Goal: Task Accomplishment & Management: Use online tool/utility

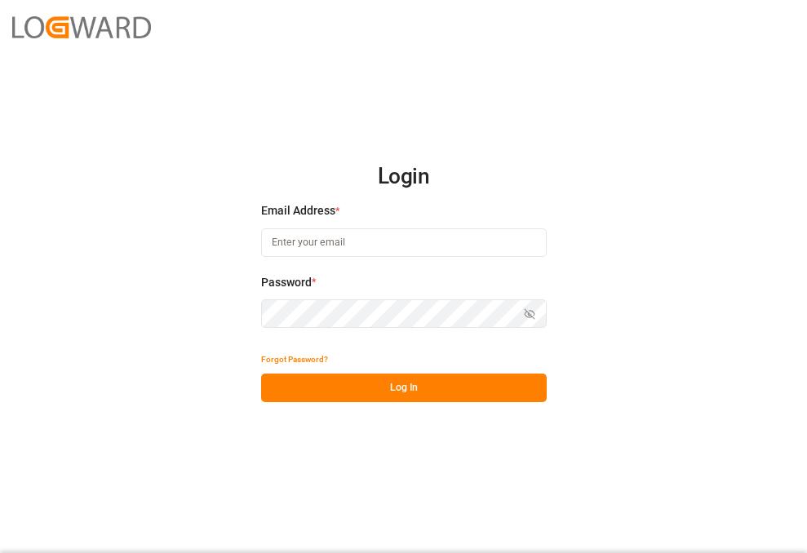
type input "[EMAIL_ADDRESS][DOMAIN_NAME]"
click at [439, 383] on button "Log In" at bounding box center [404, 388] width 286 height 29
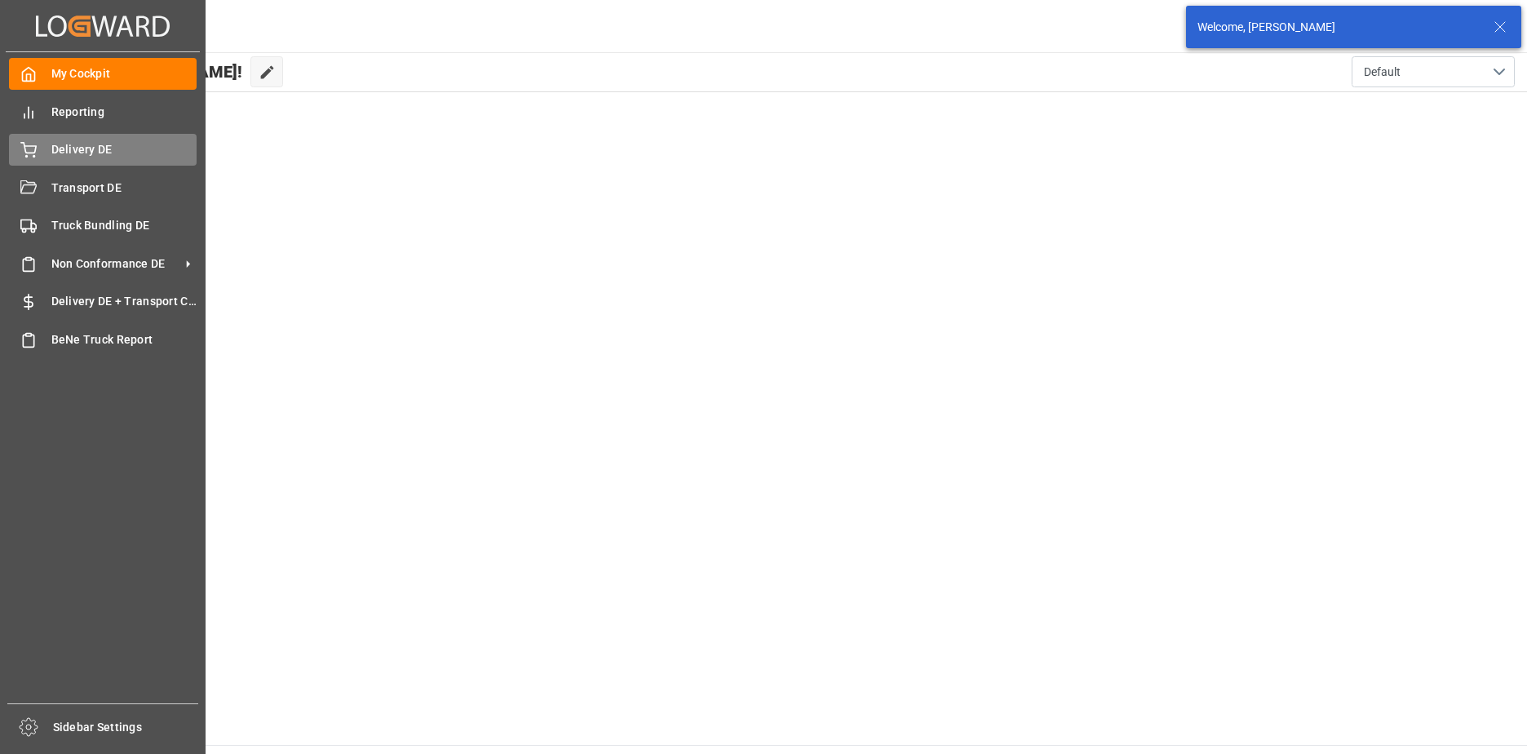
click at [29, 153] on icon at bounding box center [28, 150] width 16 height 16
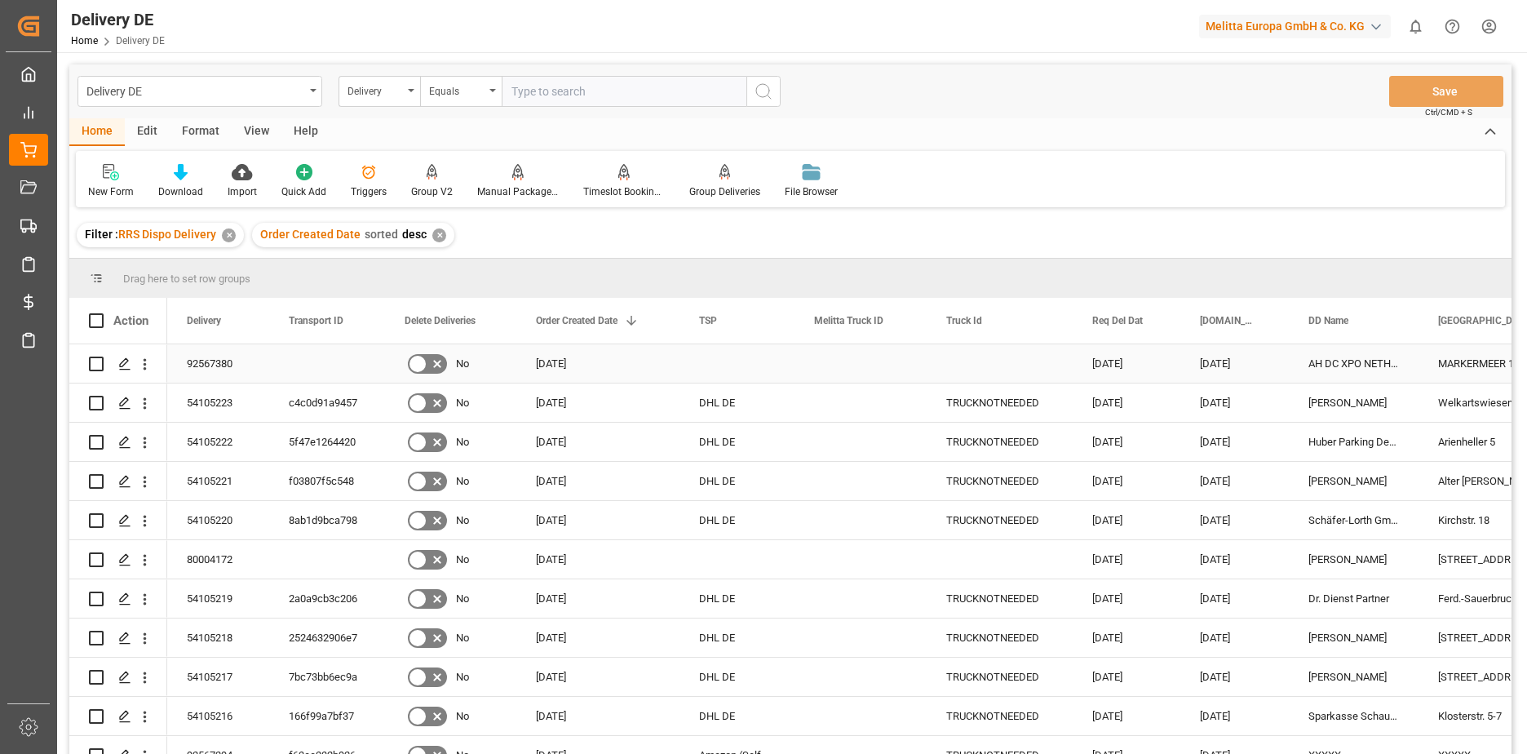
click at [94, 361] on input "Press Space to toggle row selection (unchecked)" at bounding box center [96, 364] width 15 height 15
checkbox input "true"
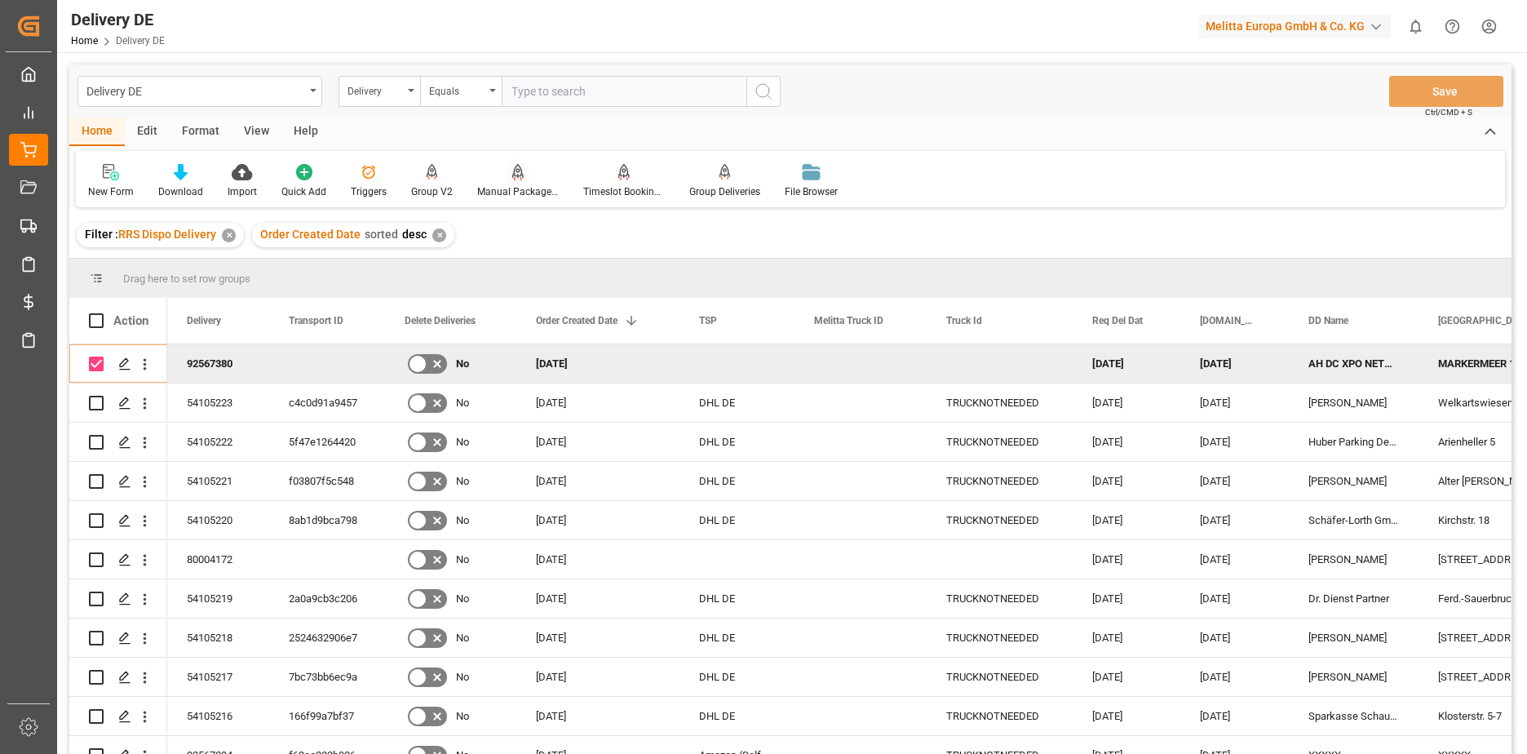
click at [523, 192] on div "Manual Package TypeDetermination" at bounding box center [518, 191] width 82 height 15
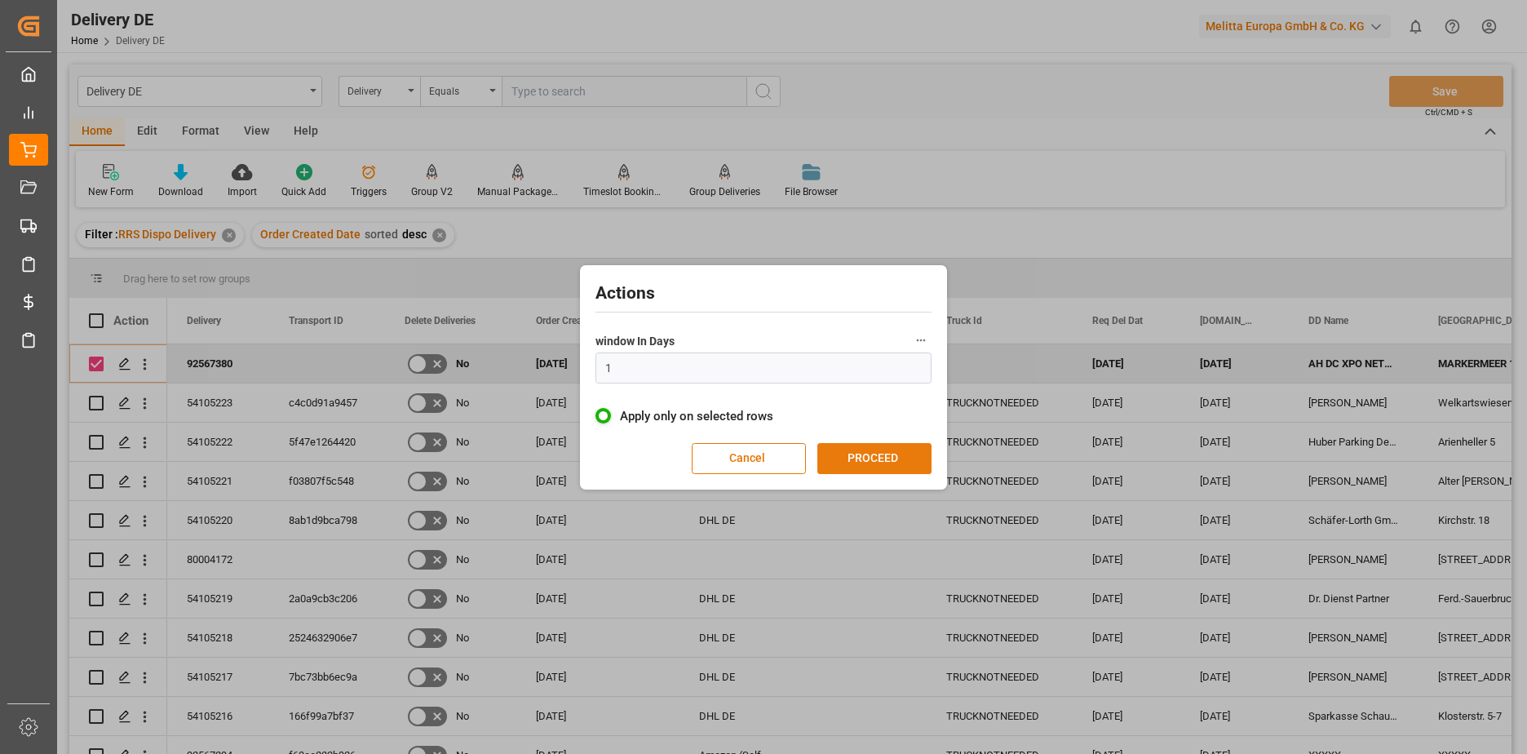
click at [806, 447] on button "PROCEED" at bounding box center [875, 458] width 114 height 31
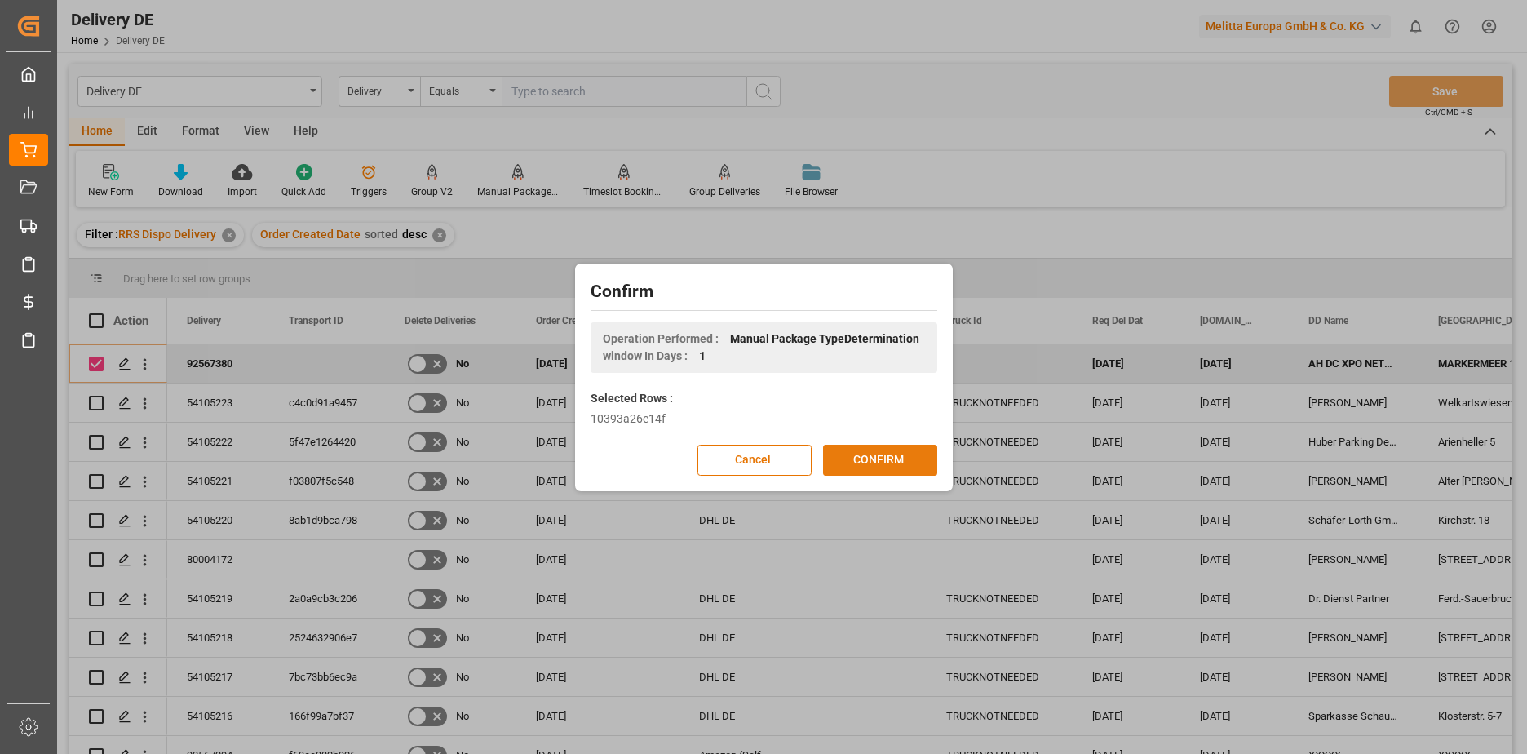
click at [806, 454] on button "CONFIRM" at bounding box center [880, 460] width 114 height 31
